Goal: Task Accomplishment & Management: Use online tool/utility

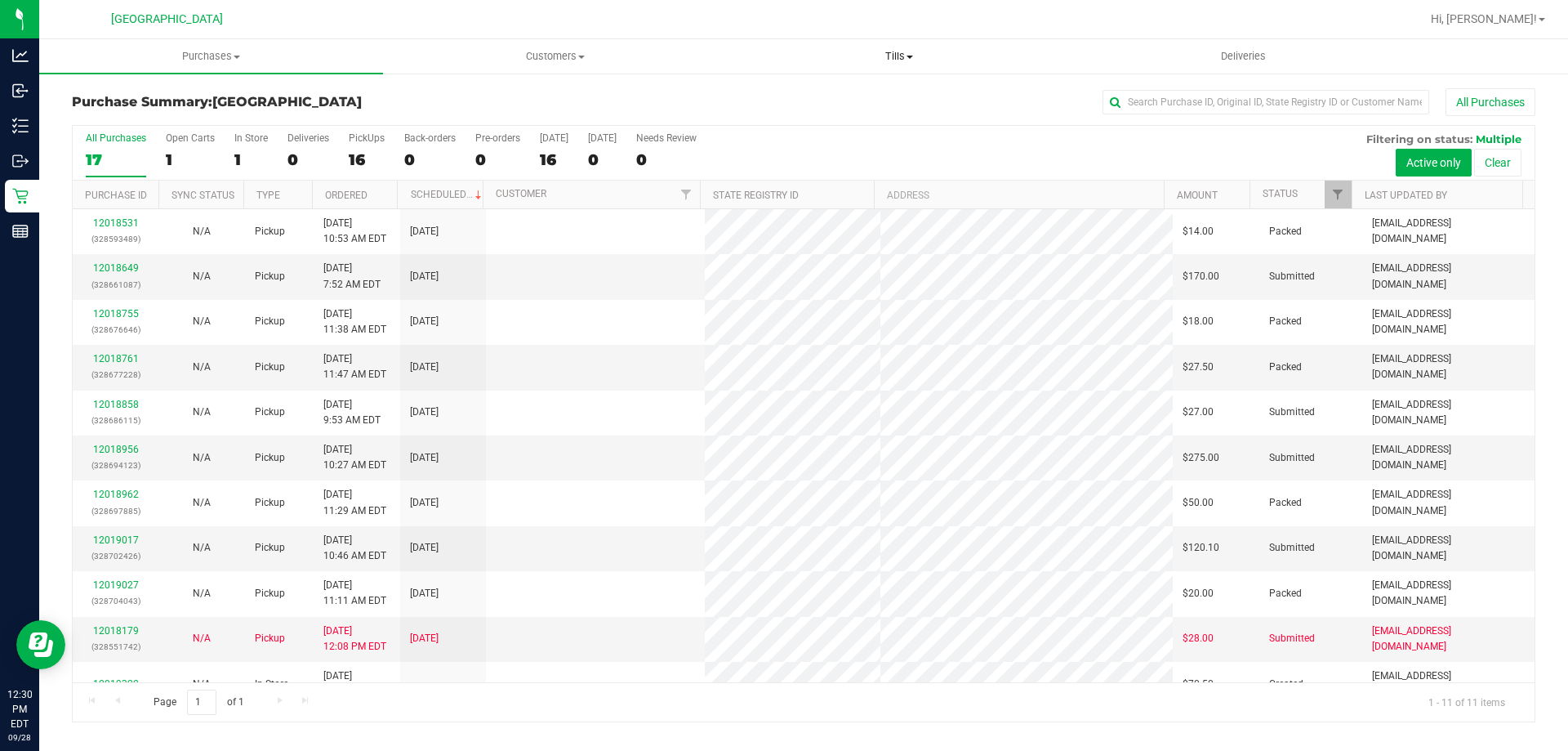
drag, startPoint x: 0, startPoint y: 0, endPoint x: 946, endPoint y: 47, distance: 947.2
click at [957, 30] on div at bounding box center [856, 19] width 1128 height 32
click at [897, 62] on span "Tills" at bounding box center [898, 56] width 342 height 15
click at [815, 102] on span "Manage tills" at bounding box center [782, 98] width 110 height 14
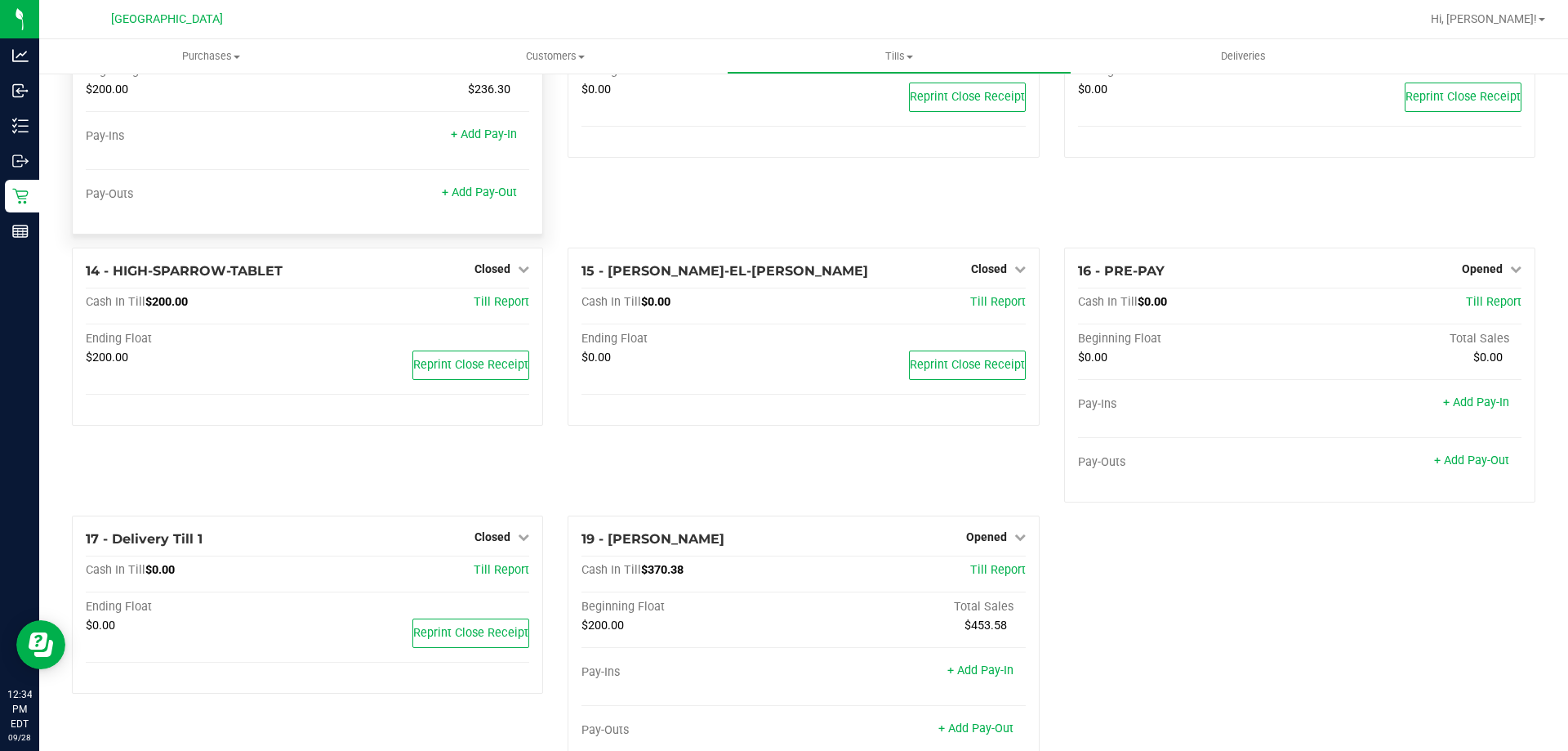
scroll to position [739, 0]
